Goal: Task Accomplishment & Management: Manage account settings

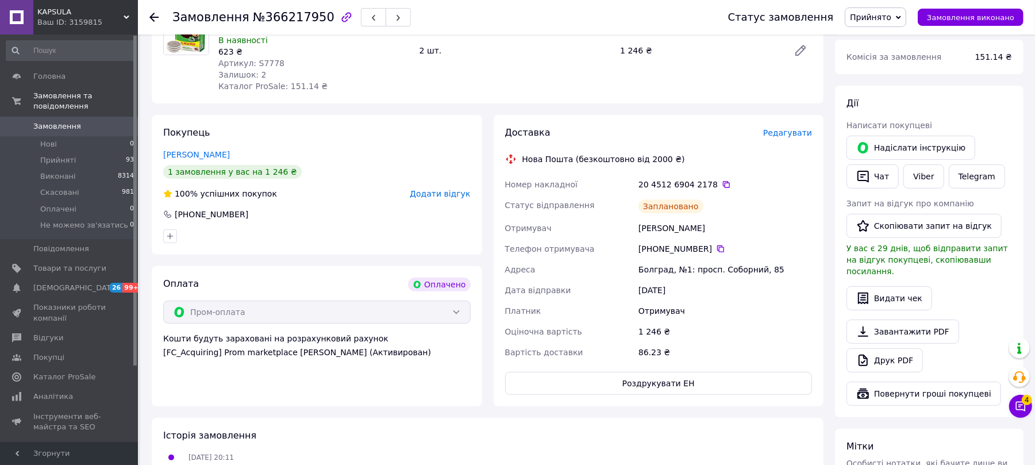
scroll to position [153, 0]
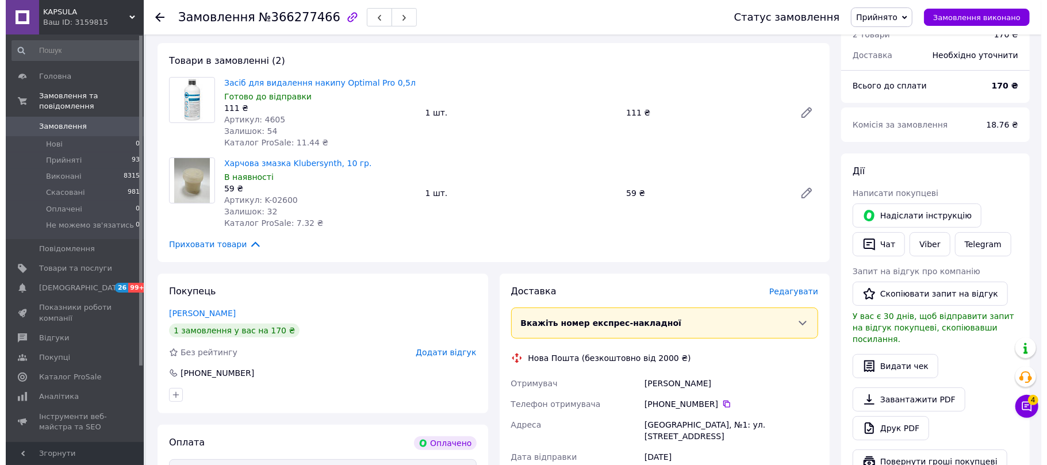
scroll to position [153, 0]
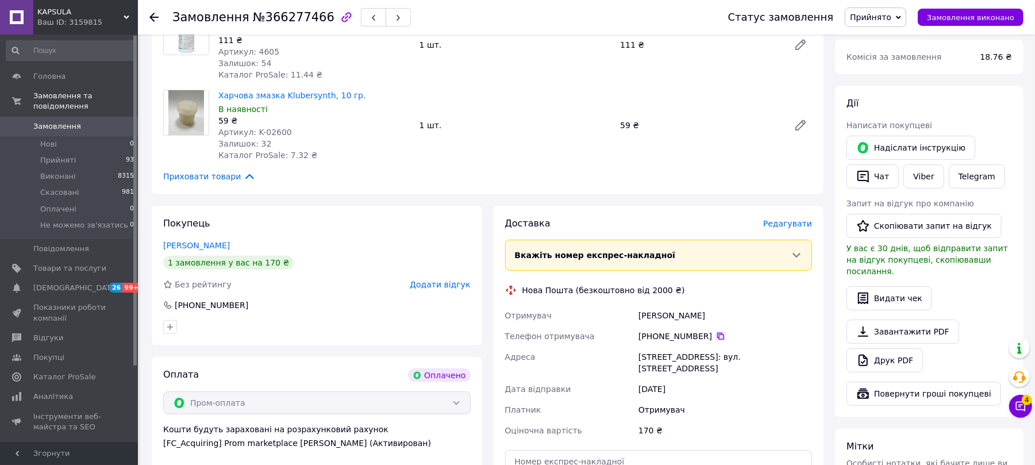
click at [716, 336] on icon at bounding box center [720, 336] width 9 height 9
click at [789, 219] on span "Редагувати" at bounding box center [787, 223] width 49 height 9
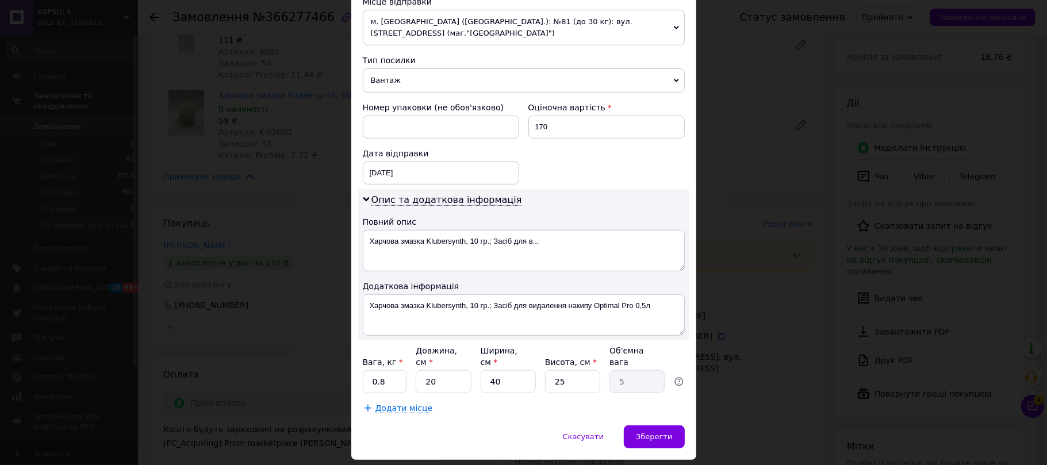
scroll to position [433, 0]
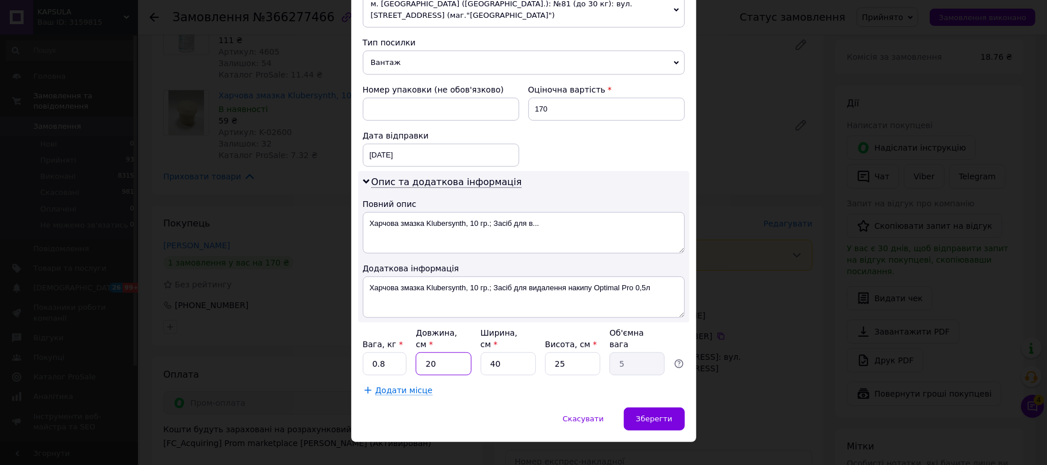
click at [437, 352] on input "20" at bounding box center [443, 363] width 55 height 23
type input "3"
type input "0.75"
type input "33"
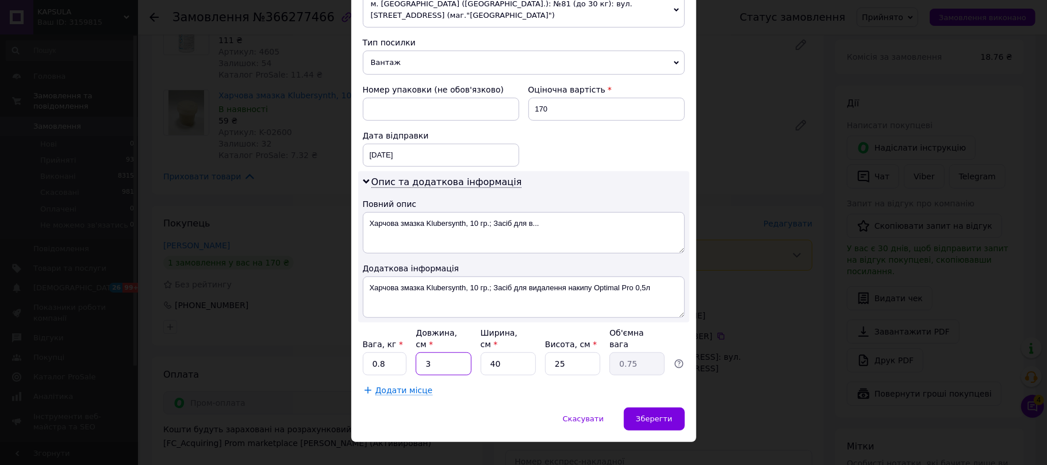
type input "8.25"
type input "33"
type input "9"
type input "1.86"
type input "9"
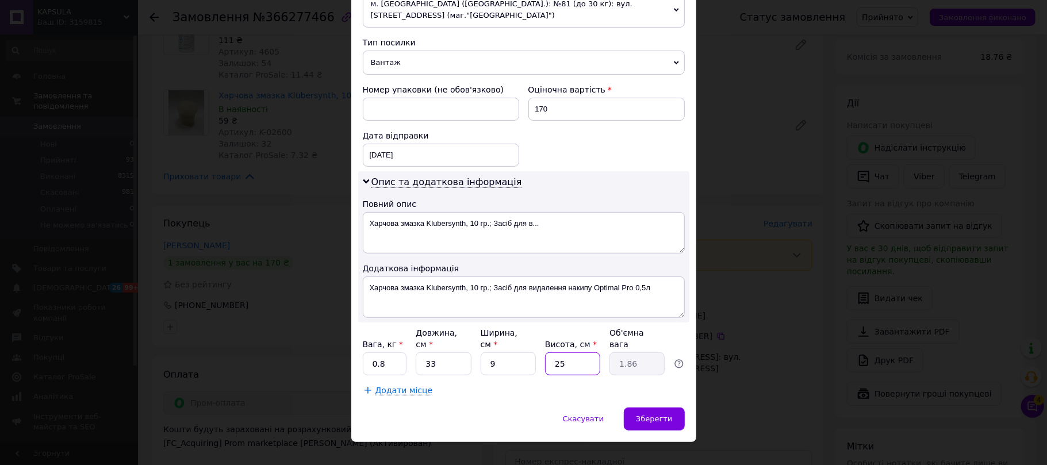
type input "1"
type input "0.1"
type input "15"
type input "1.11"
type input "15"
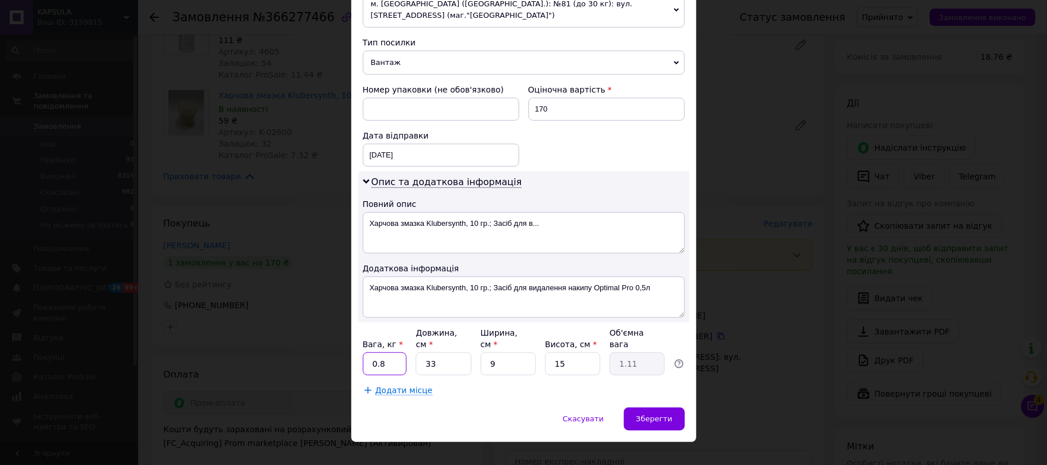
drag, startPoint x: 387, startPoint y: 345, endPoint x: 313, endPoint y: 353, distance: 75.2
click at [313, 353] on div "× Редагування доставки Спосіб доставки Нова Пошта (безкоштовно від 2000 ₴) Плат…" at bounding box center [523, 232] width 1047 height 465
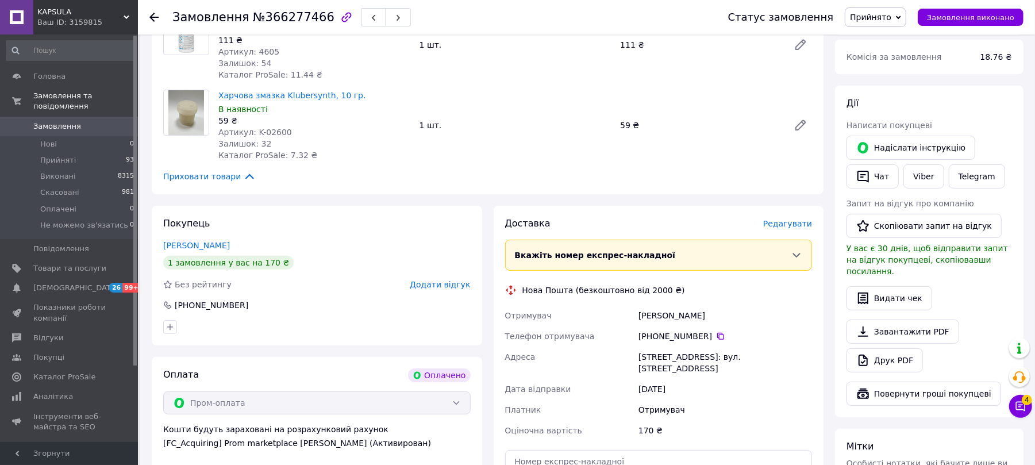
click at [782, 228] on span "Редагувати" at bounding box center [787, 223] width 49 height 9
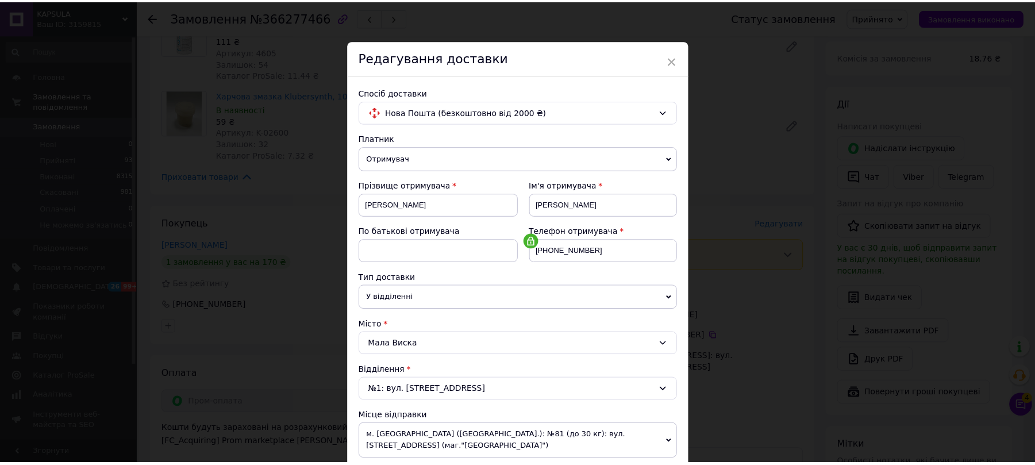
scroll to position [303, 0]
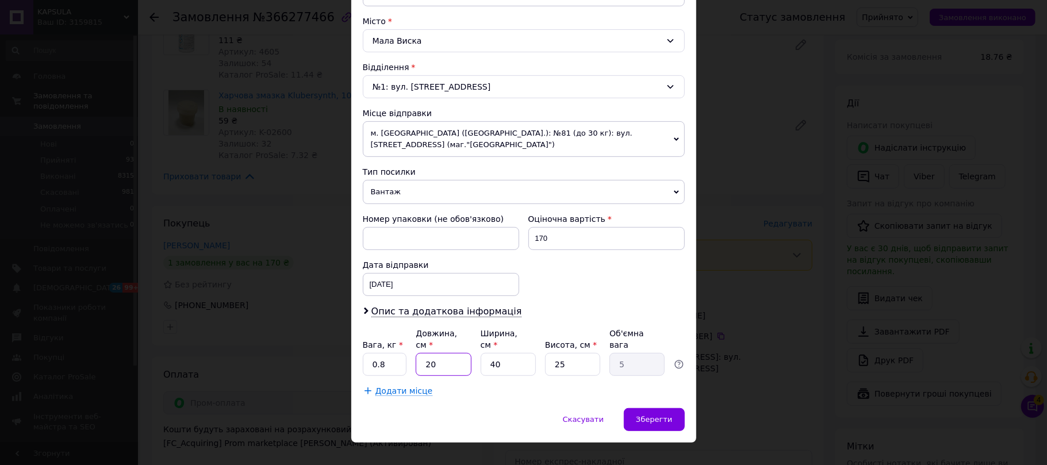
click at [444, 353] on input "20" at bounding box center [443, 364] width 55 height 23
click at [443, 353] on input "20" at bounding box center [443, 364] width 55 height 23
type input "3"
type input "0.75"
type input "33"
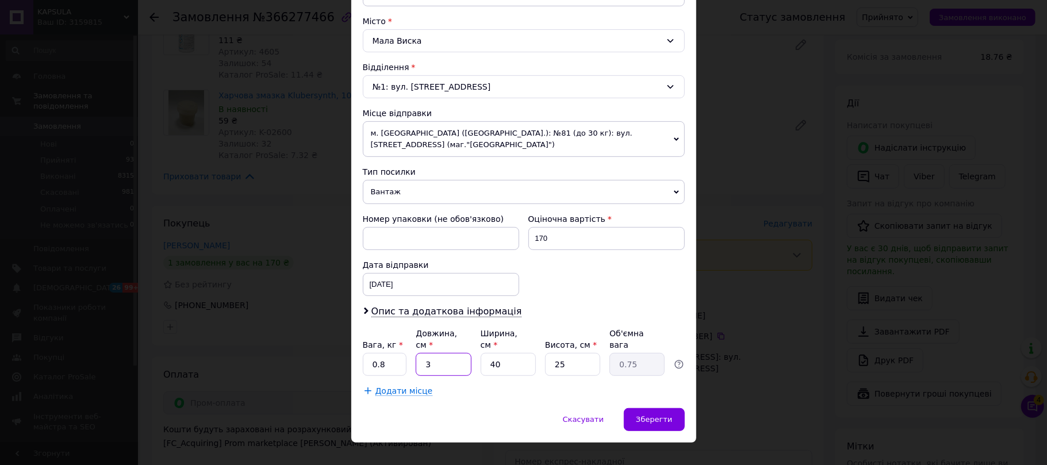
type input "8.25"
type input "33"
type input "9"
type input "1.86"
type input "9"
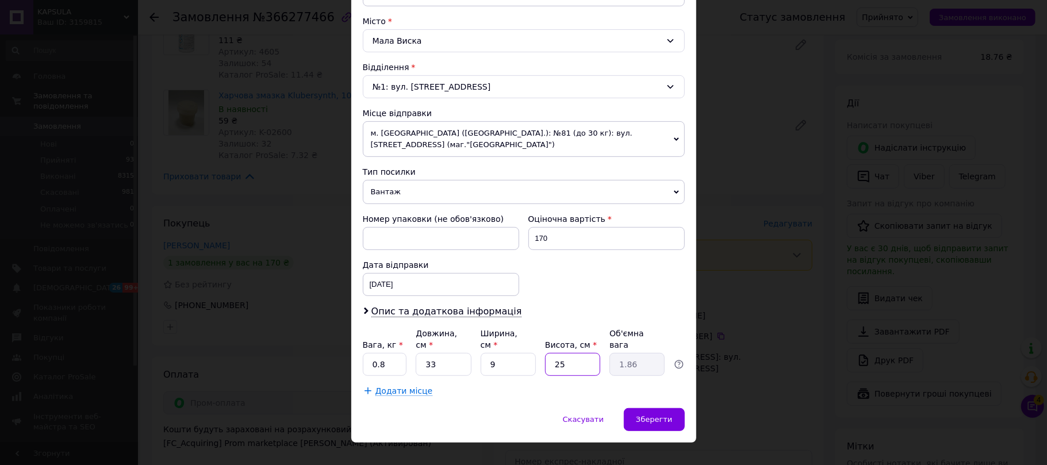
type input "1"
type input "0.1"
type input "15"
type input "1.11"
type input "15"
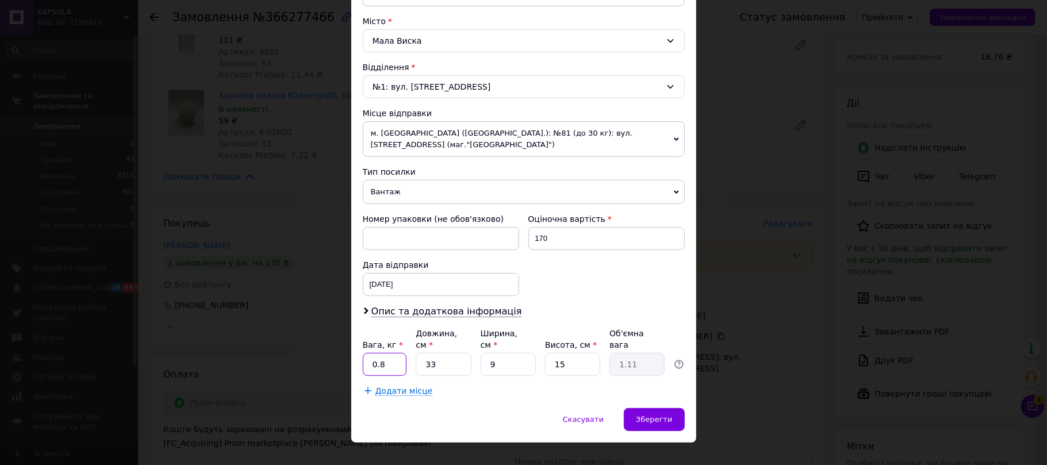
click at [394, 353] on input "0.8" at bounding box center [385, 364] width 44 height 23
type input "1"
click at [661, 415] on span "Зберегти" at bounding box center [654, 419] width 36 height 9
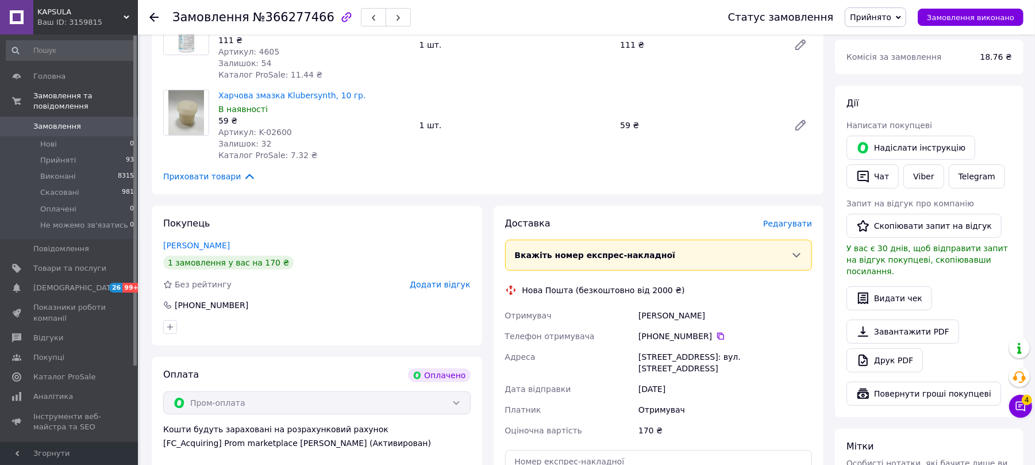
click at [655, 312] on div "Рибальченко Валентин" at bounding box center [725, 315] width 178 height 21
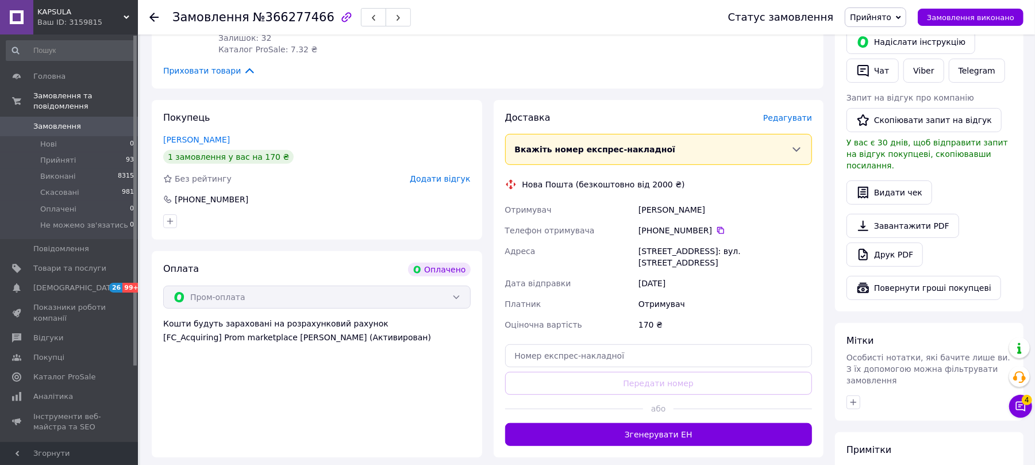
scroll to position [460, 0]
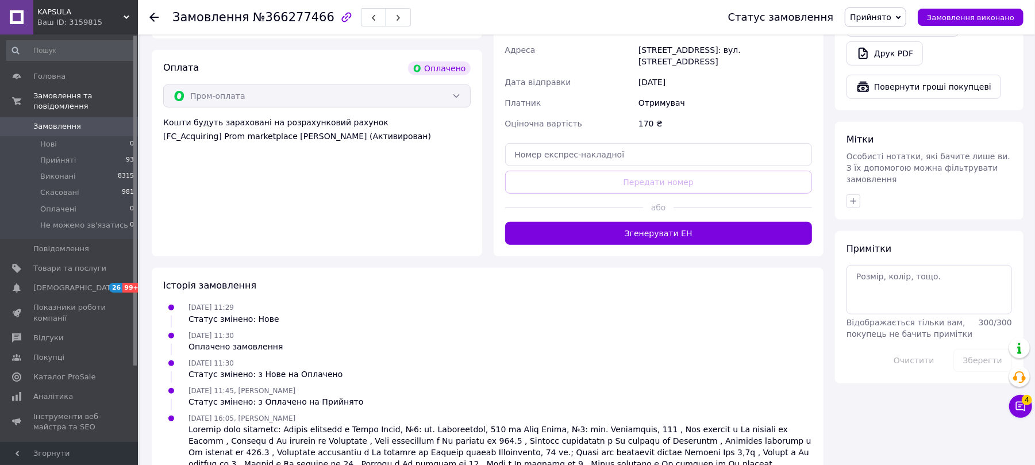
click at [700, 228] on button "Згенерувати ЕН" at bounding box center [659, 233] width 308 height 23
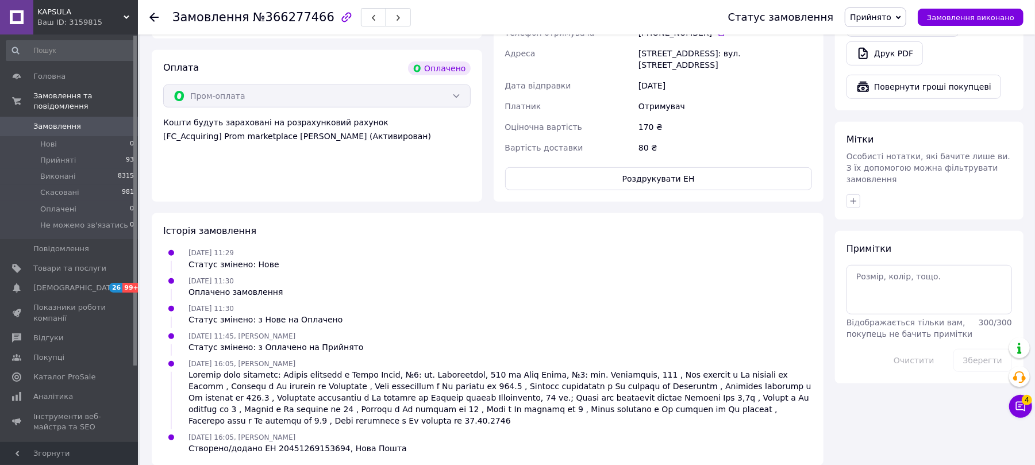
click at [690, 152] on div "Доставка Редагувати Нова Пошта (безкоштовно від 2000 ₴) Номер накладної 20 4512…" at bounding box center [659, 50] width 308 height 280
click at [688, 167] on button "Роздрукувати ЕН" at bounding box center [659, 178] width 308 height 23
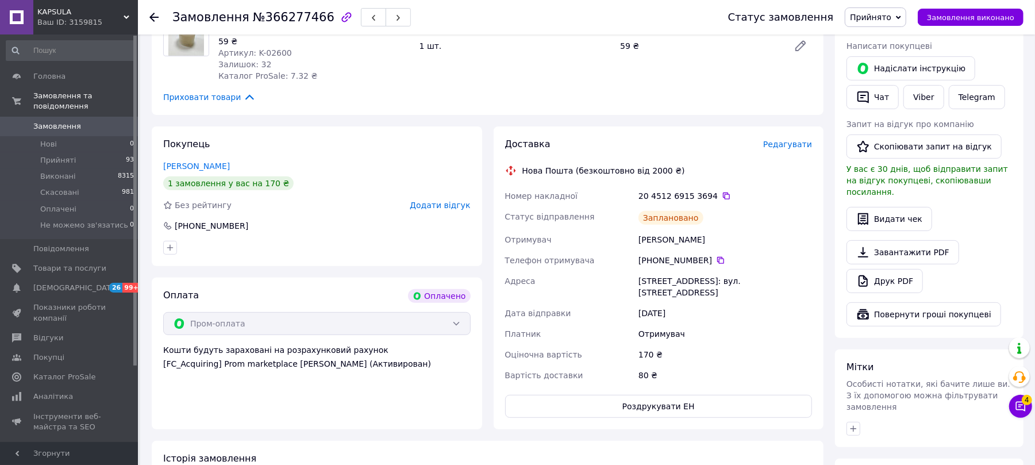
scroll to position [230, 0]
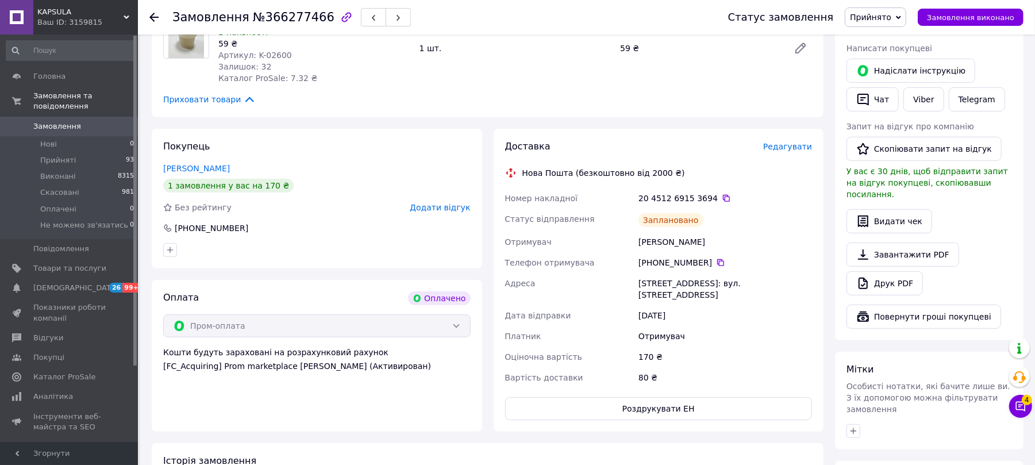
click at [720, 193] on div "20 4512 6915 3694" at bounding box center [726, 198] width 174 height 11
click at [723, 195] on icon at bounding box center [726, 198] width 7 height 7
